Goal: Find specific page/section

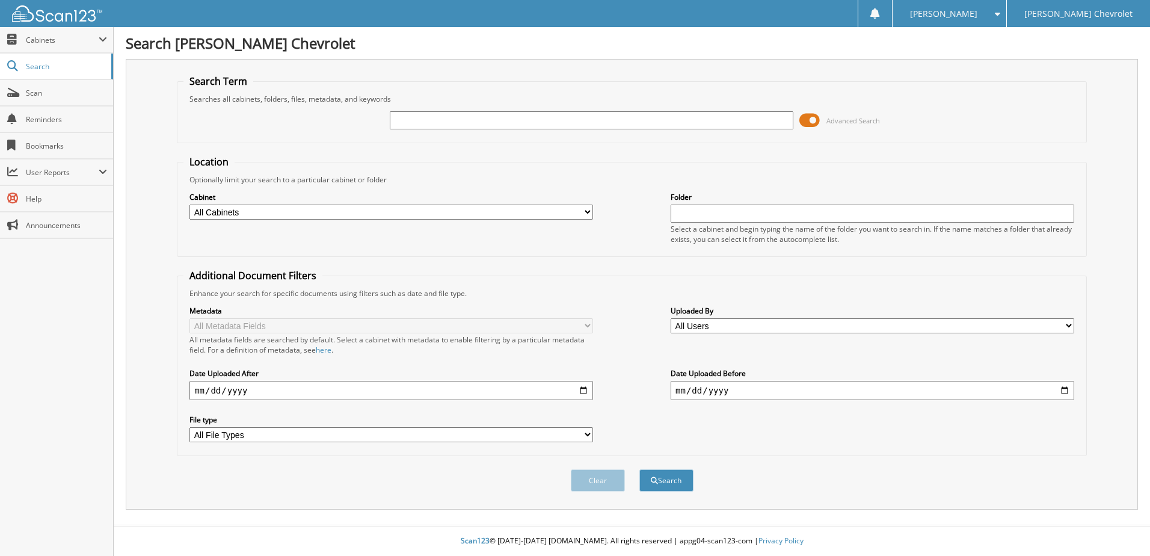
click at [436, 118] on input "text" at bounding box center [591, 120] width 403 height 18
type input "EOD [DATE]"
click at [639, 469] on button "Search" at bounding box center [666, 480] width 54 height 22
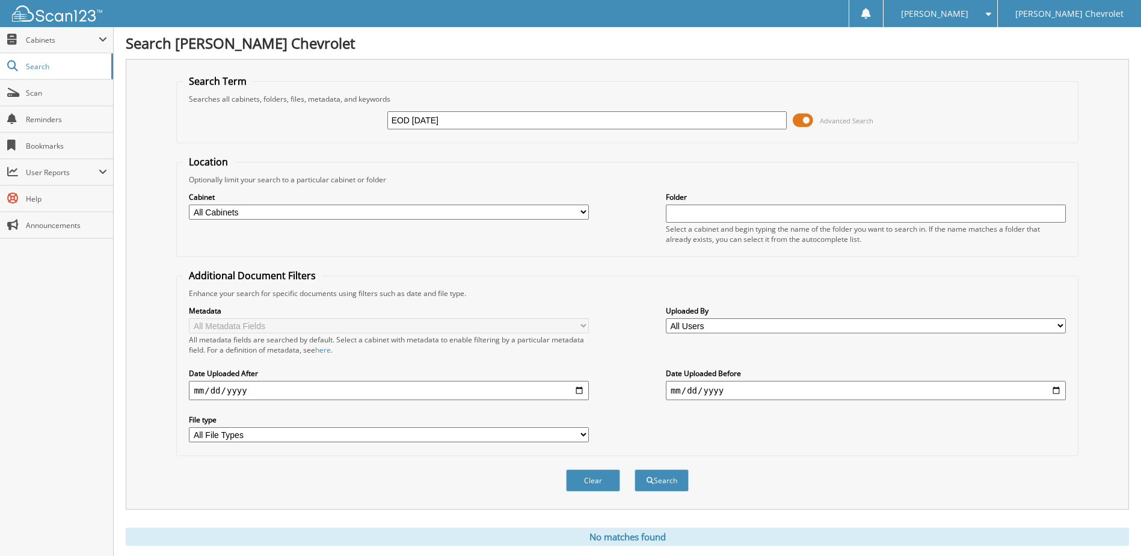
scroll to position [32, 0]
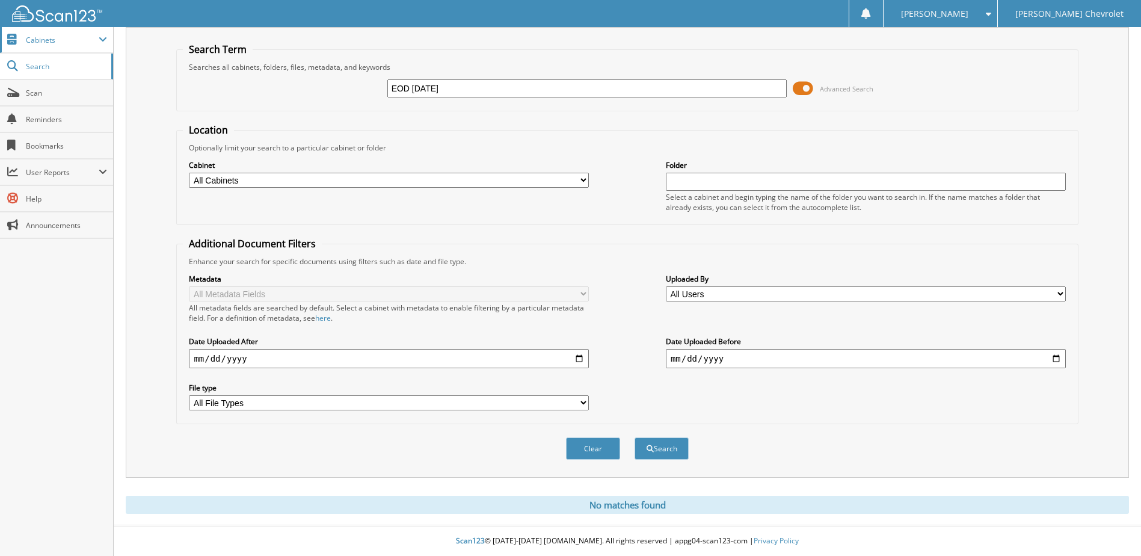
click at [45, 43] on span "Cabinets" at bounding box center [62, 40] width 73 height 10
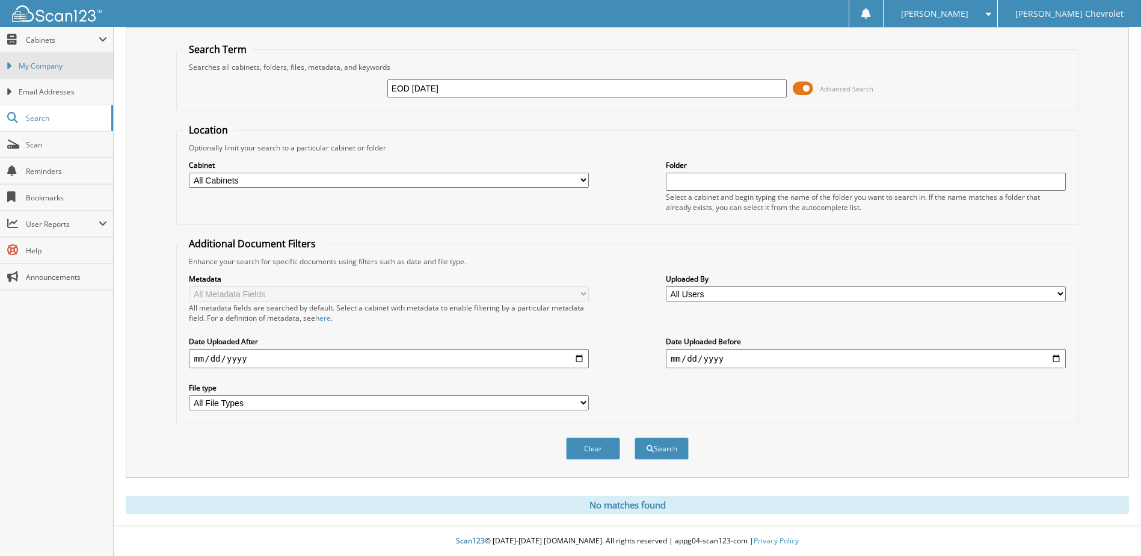
click at [58, 73] on link "My Company" at bounding box center [56, 66] width 113 height 26
